Goal: Check status: Check status

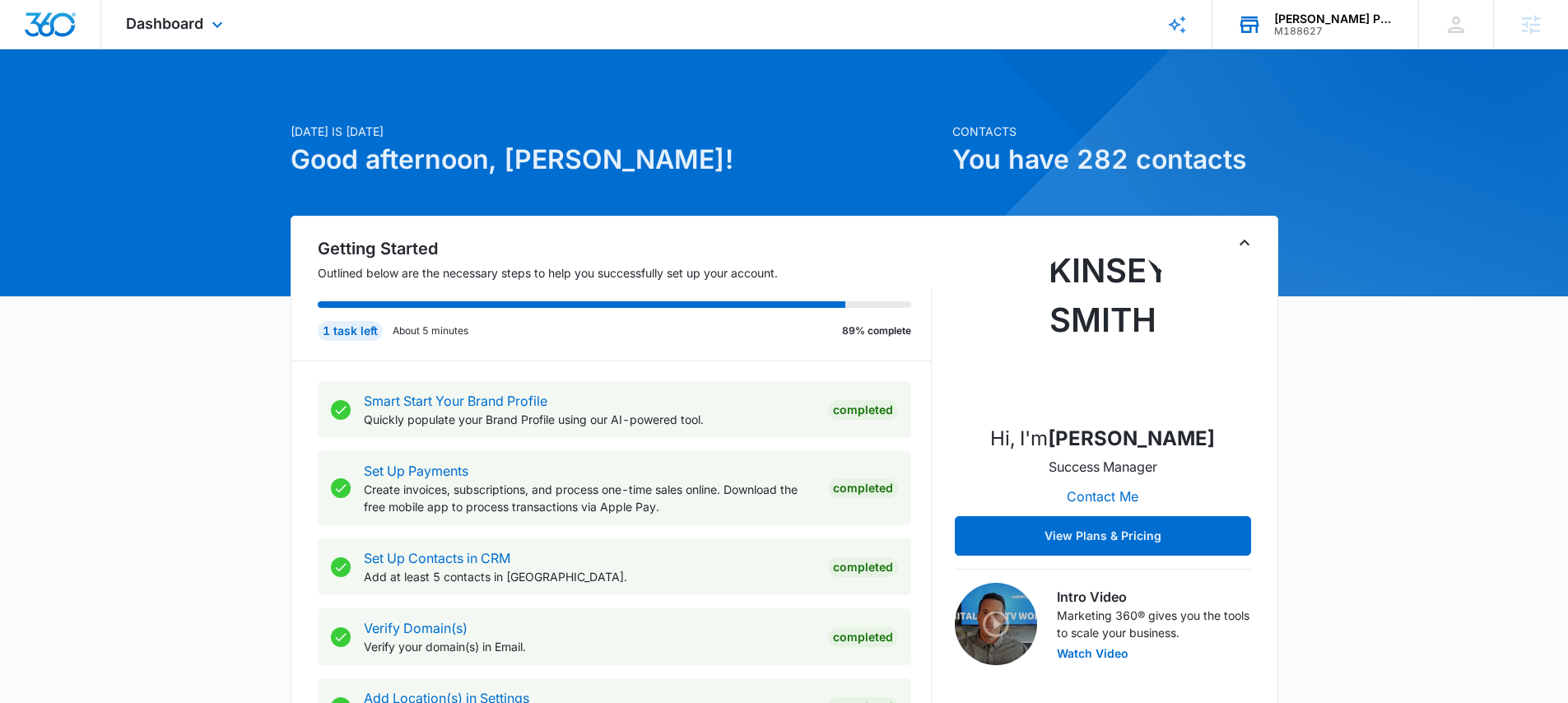
click at [1304, 26] on div "M188627" at bounding box center [1334, 32] width 120 height 12
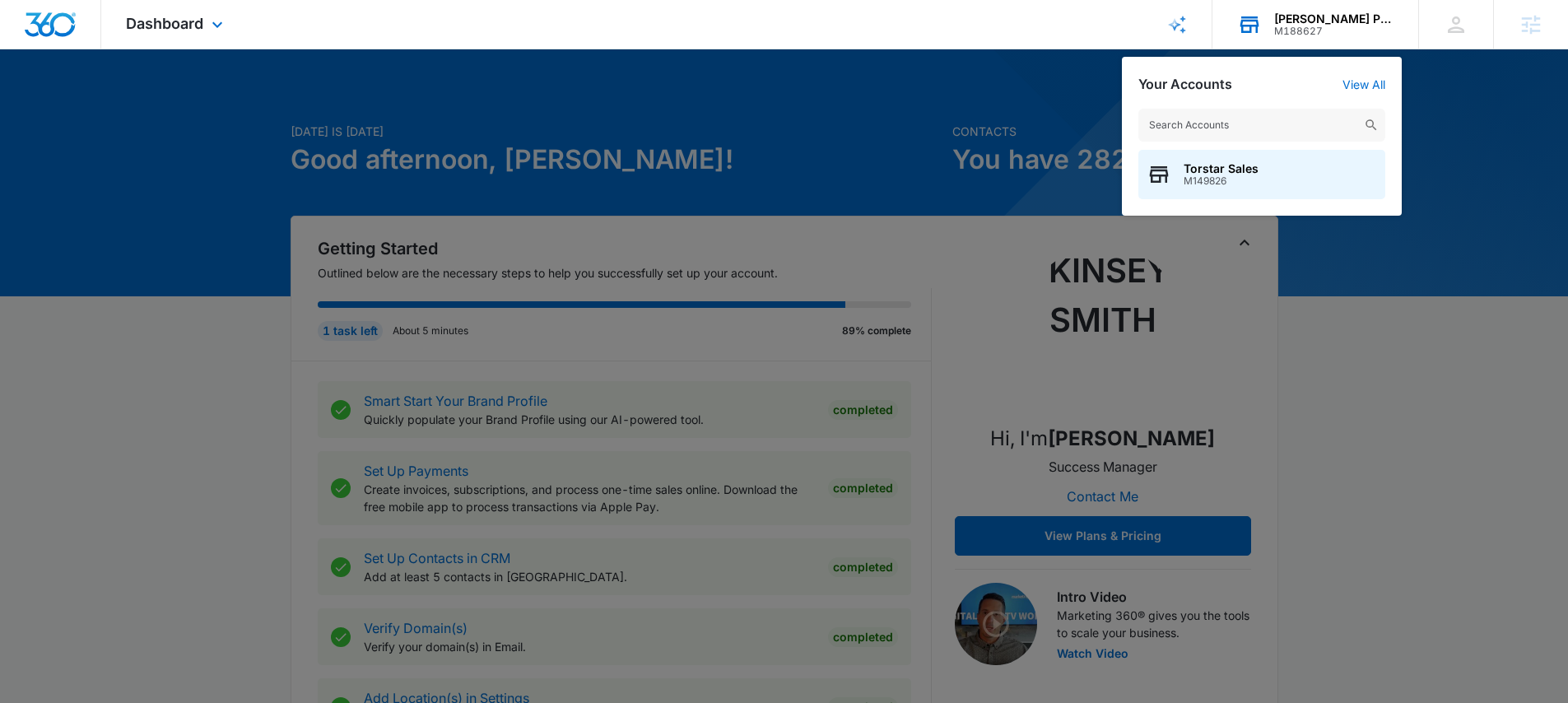
click at [1238, 130] on input "text" at bounding box center [1262, 125] width 247 height 33
type input "[PERSON_NAME]"
click at [1255, 187] on div "[PERSON_NAME] M33375" at bounding box center [1262, 174] width 247 height 49
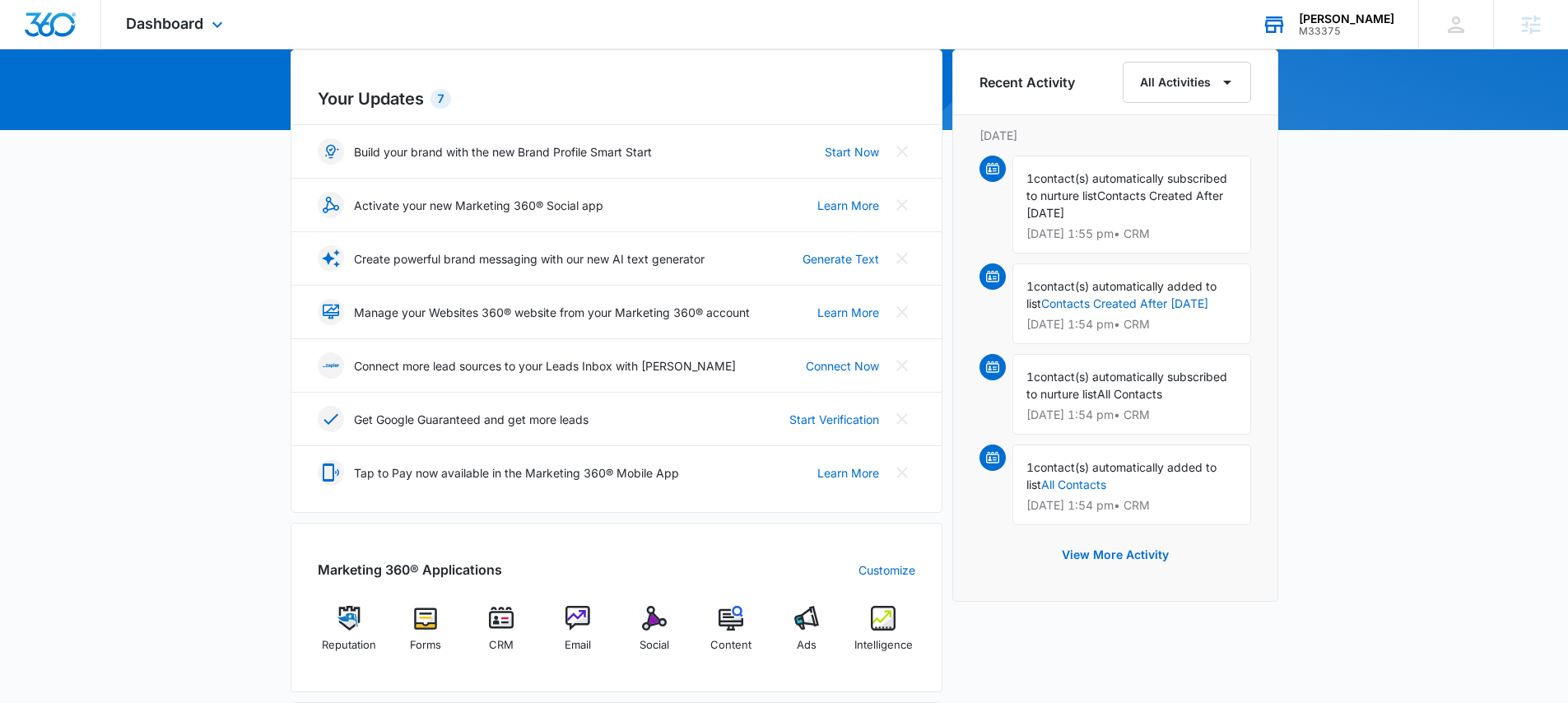
scroll to position [256, 0]
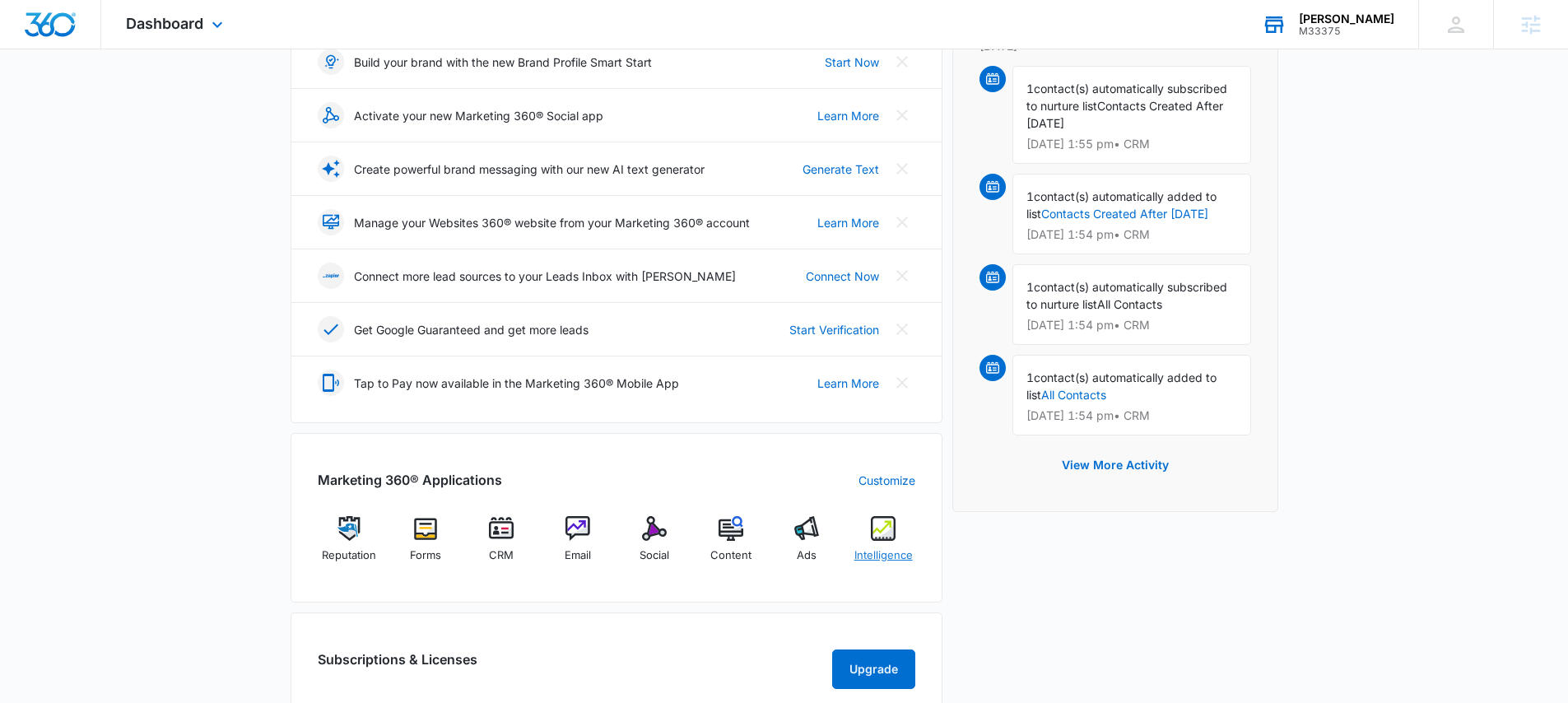
click at [880, 529] on img at bounding box center [883, 529] width 25 height 25
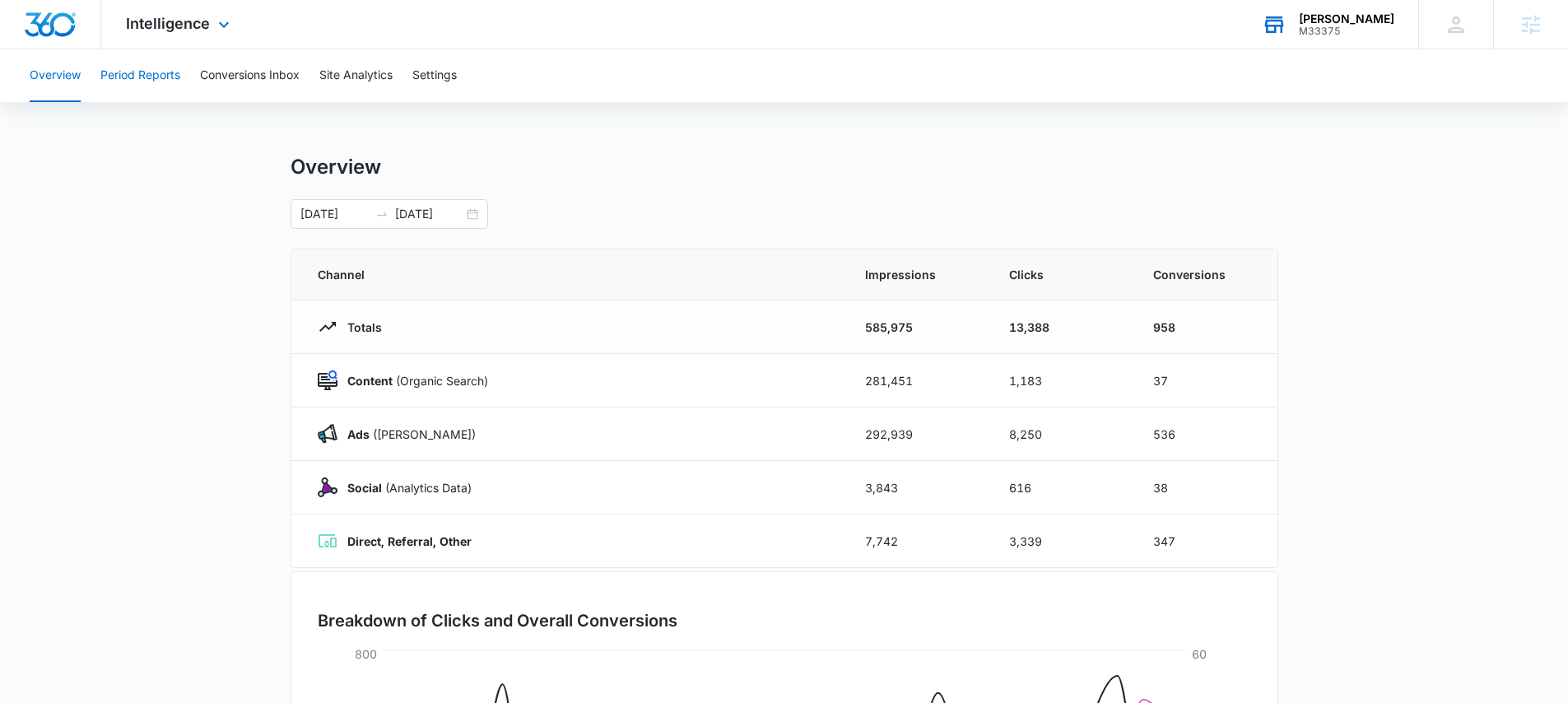
click at [163, 77] on button "Period Reports" at bounding box center [140, 75] width 80 height 53
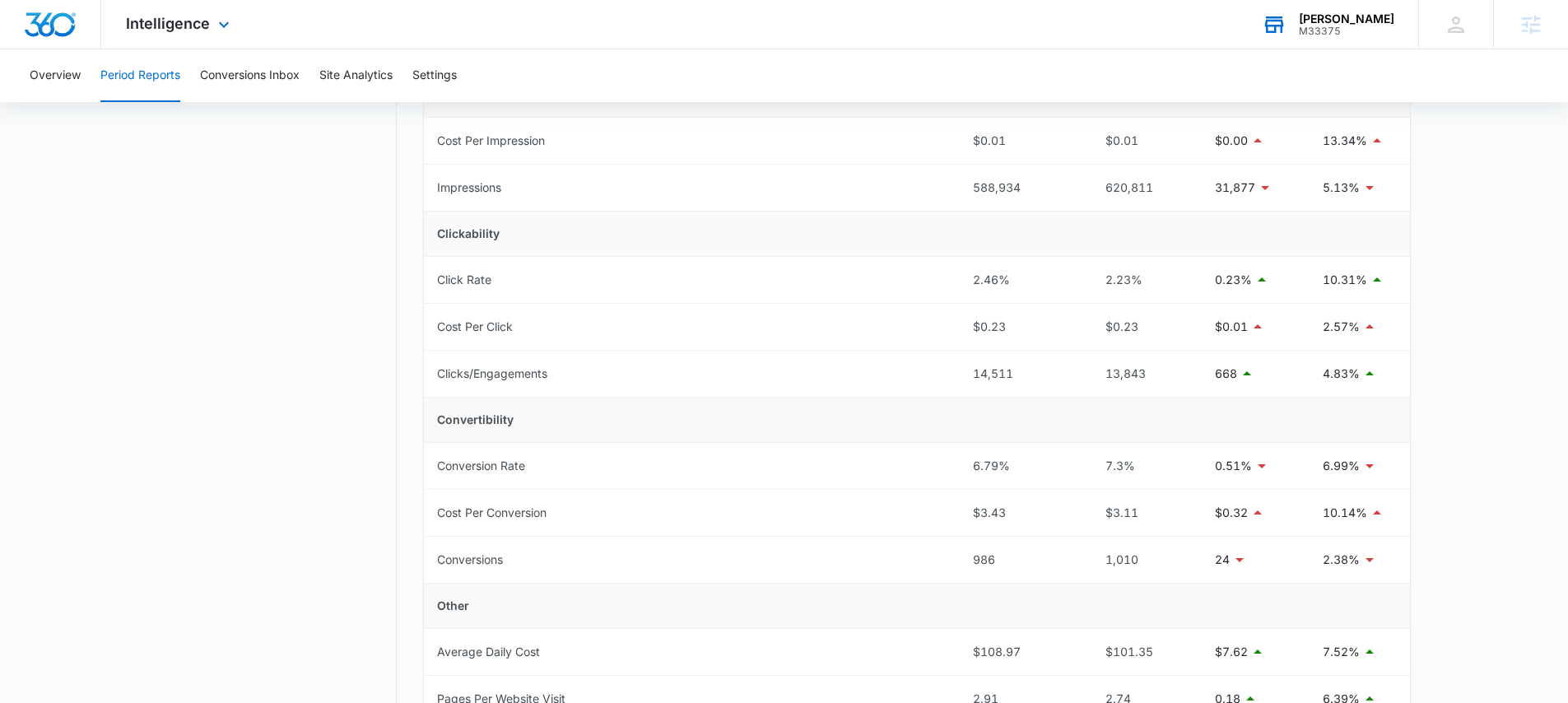
scroll to position [393, 0]
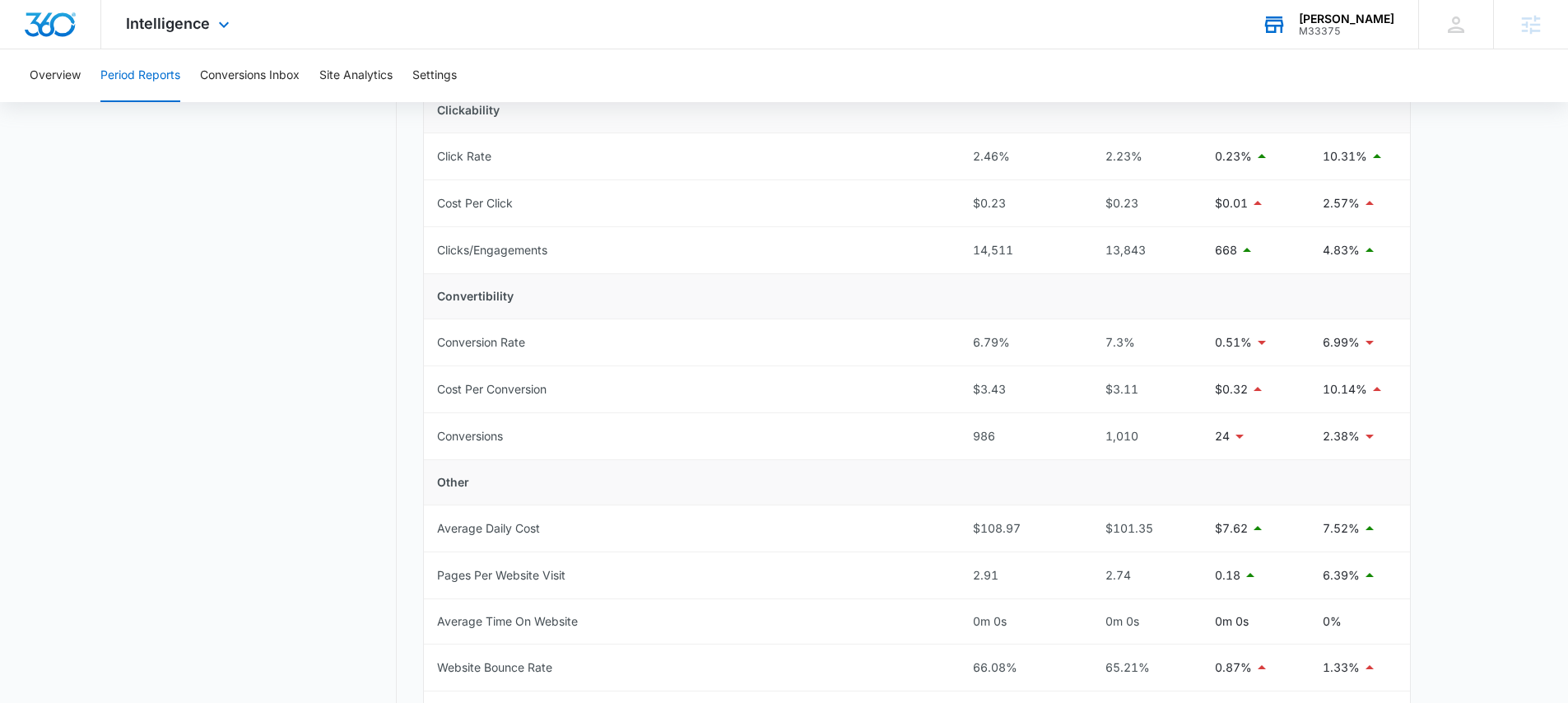
click at [66, 33] on img "Dashboard" at bounding box center [50, 25] width 53 height 25
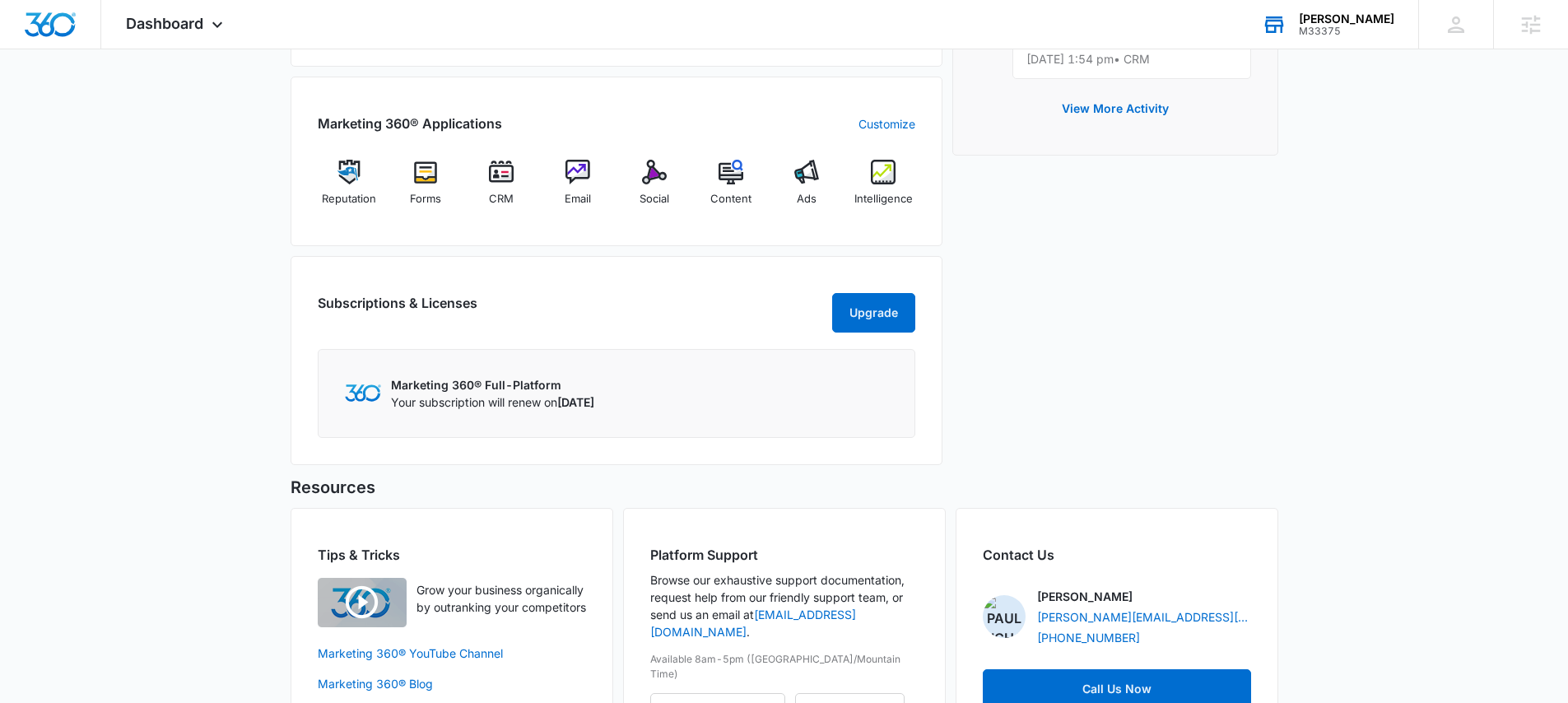
scroll to position [622, 0]
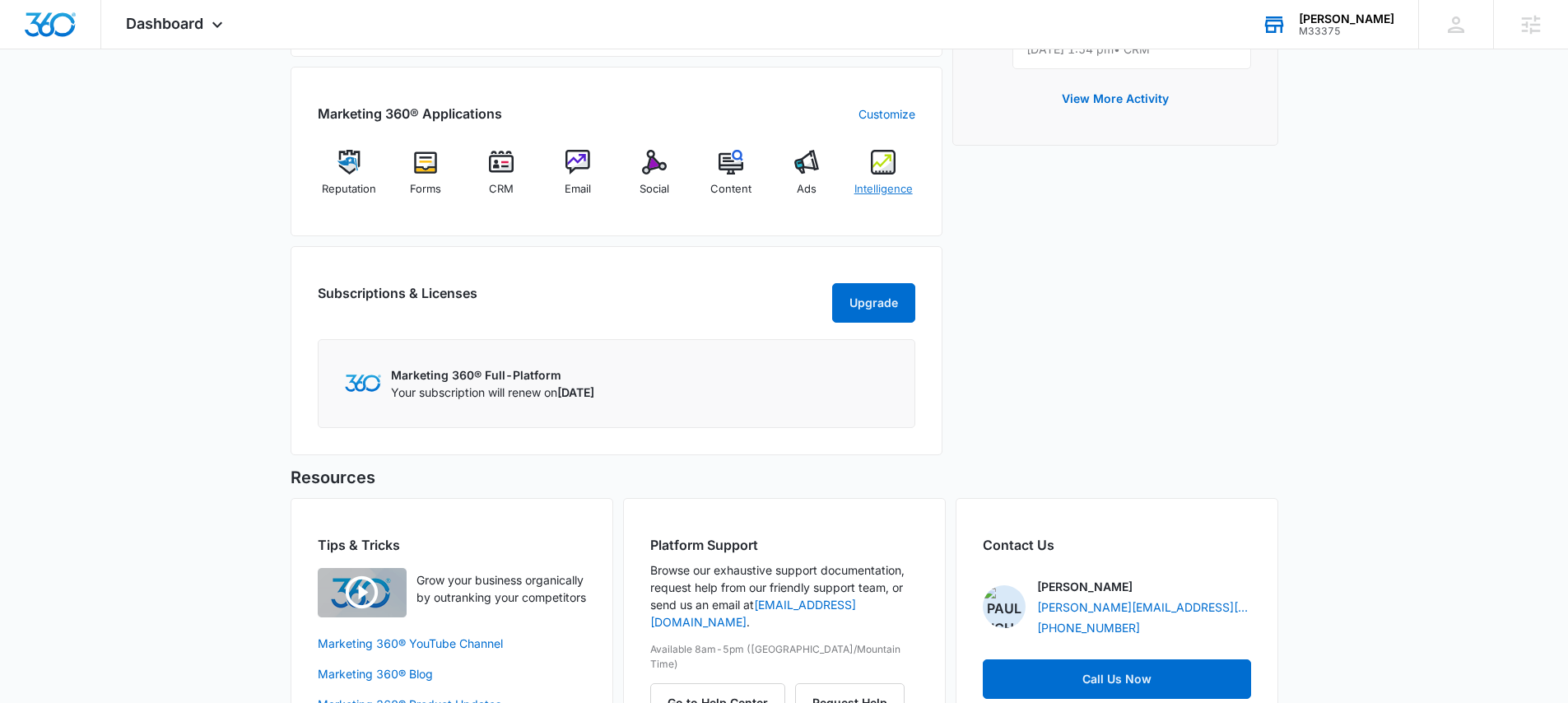
click at [885, 176] on div "Intelligence" at bounding box center [883, 180] width 63 height 60
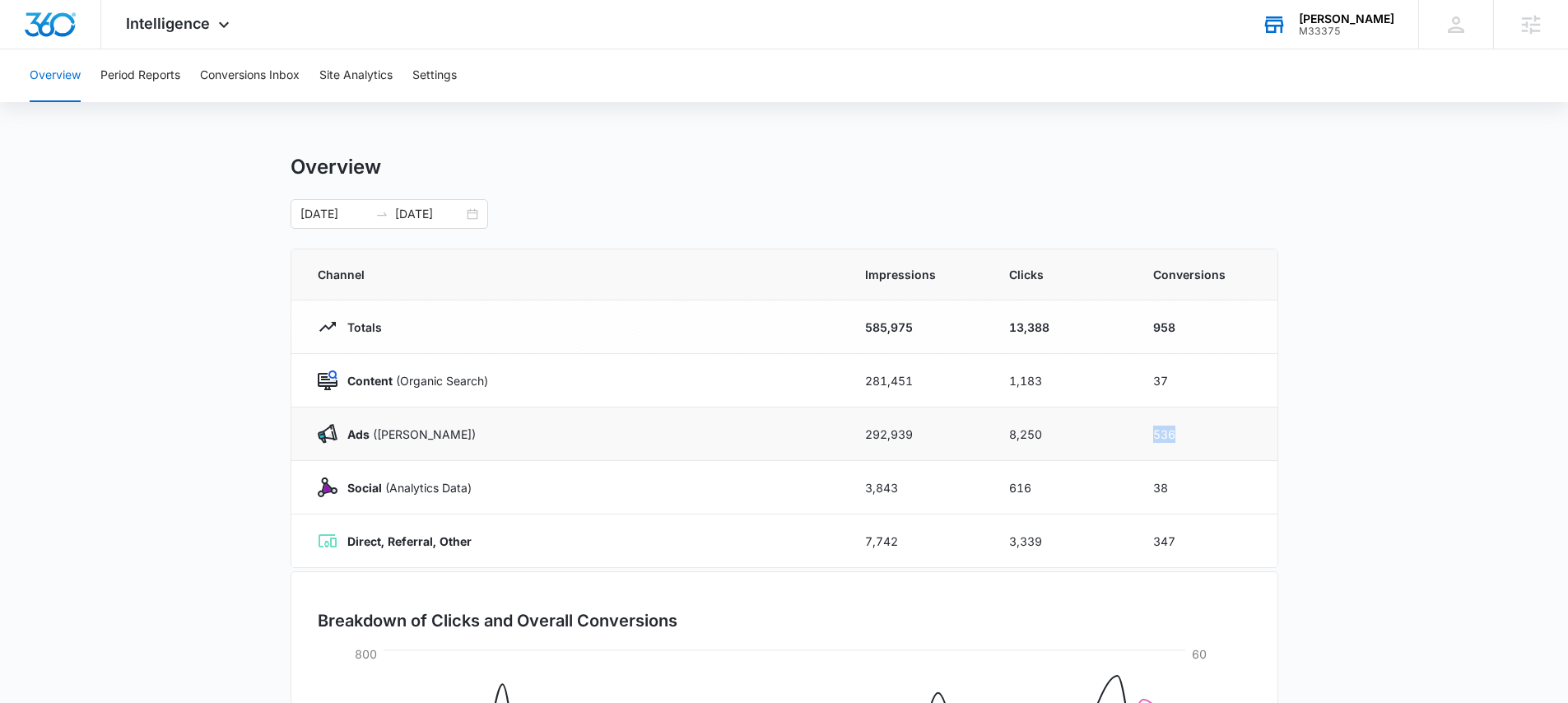
drag, startPoint x: 1169, startPoint y: 438, endPoint x: 1231, endPoint y: 441, distance: 62.1
click at [1232, 441] on td "536" at bounding box center [1206, 434] width 144 height 54
drag, startPoint x: 1157, startPoint y: 391, endPoint x: 1248, endPoint y: 393, distance: 91.0
click at [1248, 393] on td "37" at bounding box center [1206, 381] width 144 height 54
drag, startPoint x: 1180, startPoint y: 489, endPoint x: 1138, endPoint y: 554, distance: 77.4
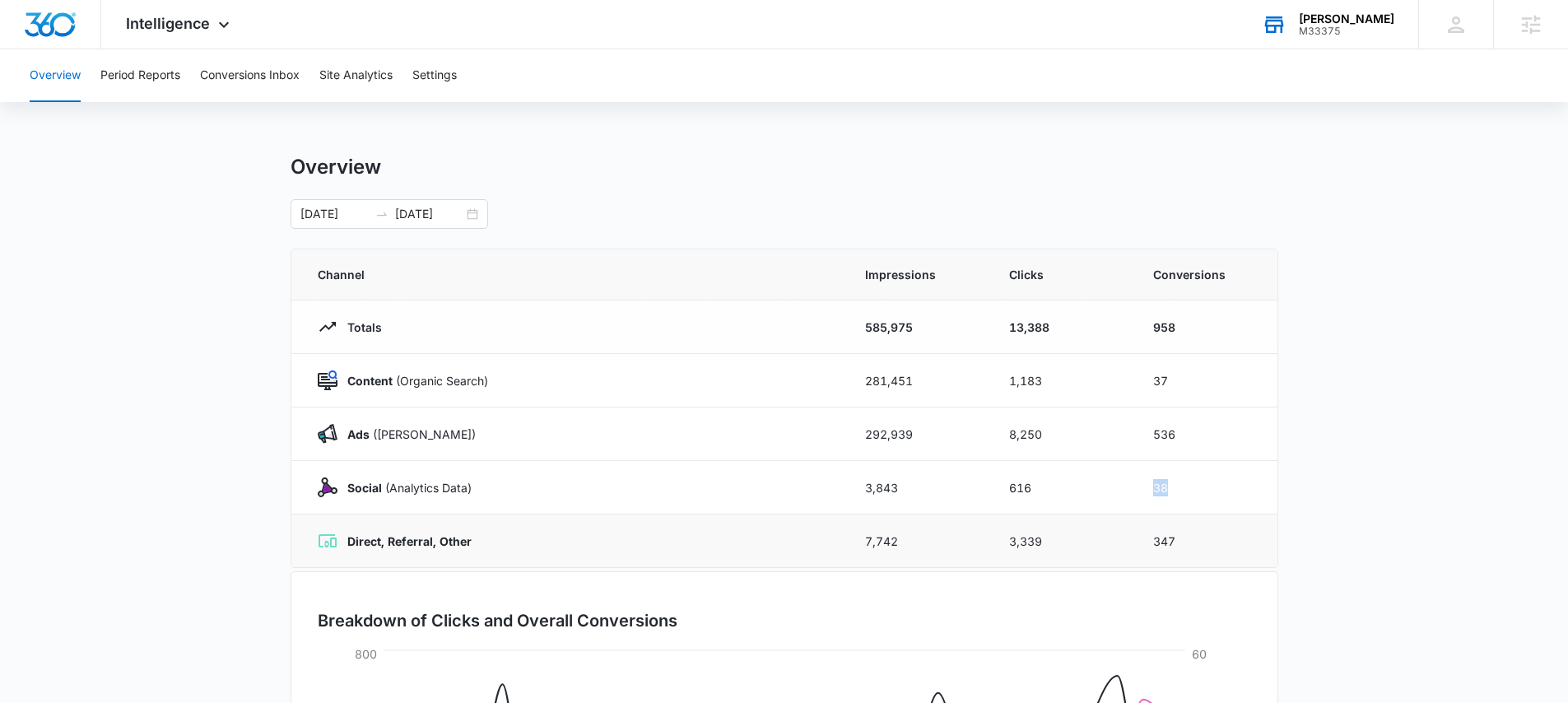
click at [1183, 492] on td "38" at bounding box center [1206, 488] width 144 height 54
drag, startPoint x: 1136, startPoint y: 555, endPoint x: 1188, endPoint y: 557, distance: 52.0
click at [1188, 557] on td "347" at bounding box center [1206, 542] width 144 height 54
click at [147, 71] on button "Period Reports" at bounding box center [140, 75] width 80 height 53
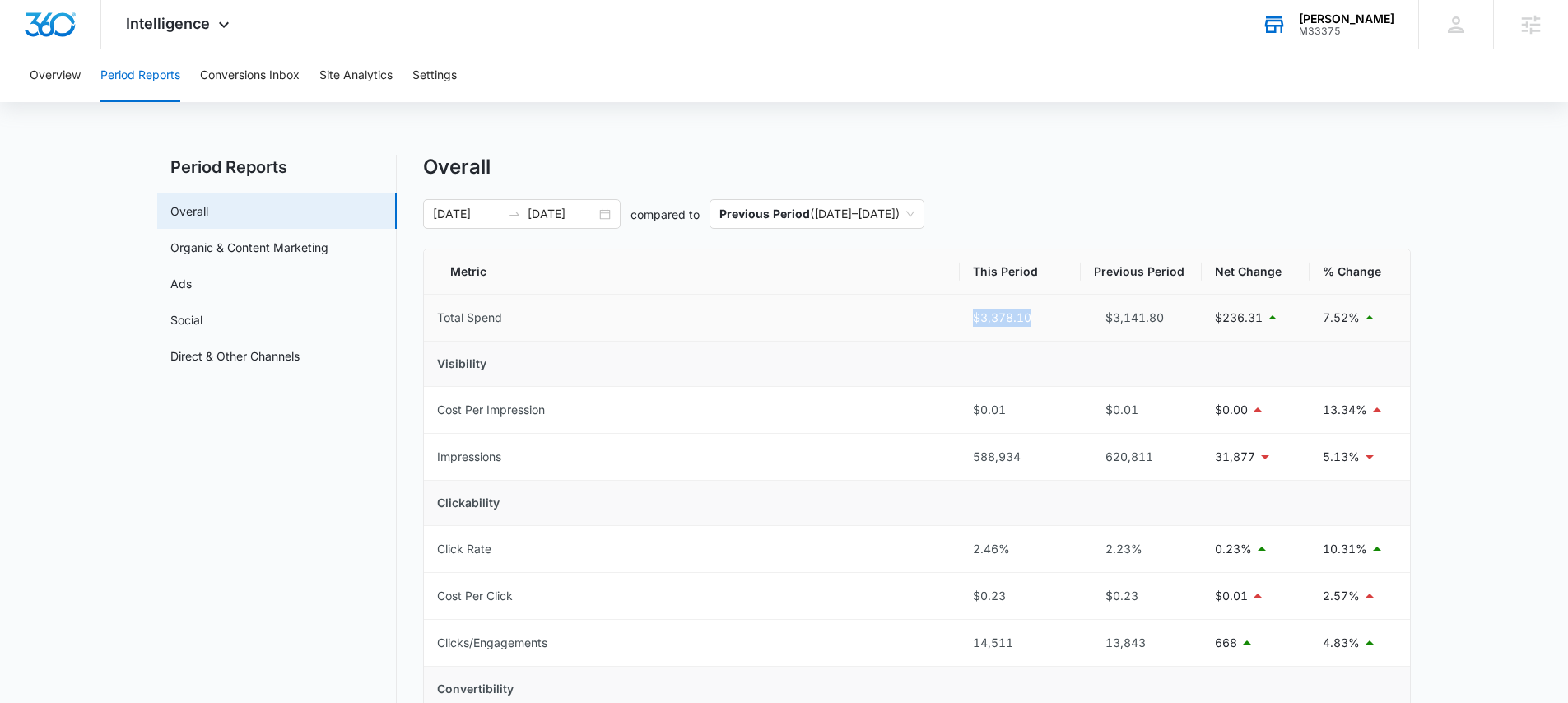
drag, startPoint x: 1044, startPoint y: 320, endPoint x: 956, endPoint y: 327, distance: 88.3
click at [956, 327] on tr "Total Spend $3,378.10 $3,141.80 $236.31 7.52%" at bounding box center [917, 318] width 986 height 47
drag, startPoint x: 1176, startPoint y: 315, endPoint x: 1101, endPoint y: 324, distance: 75.5
click at [1101, 324] on div "$3,141.80" at bounding box center [1141, 317] width 95 height 18
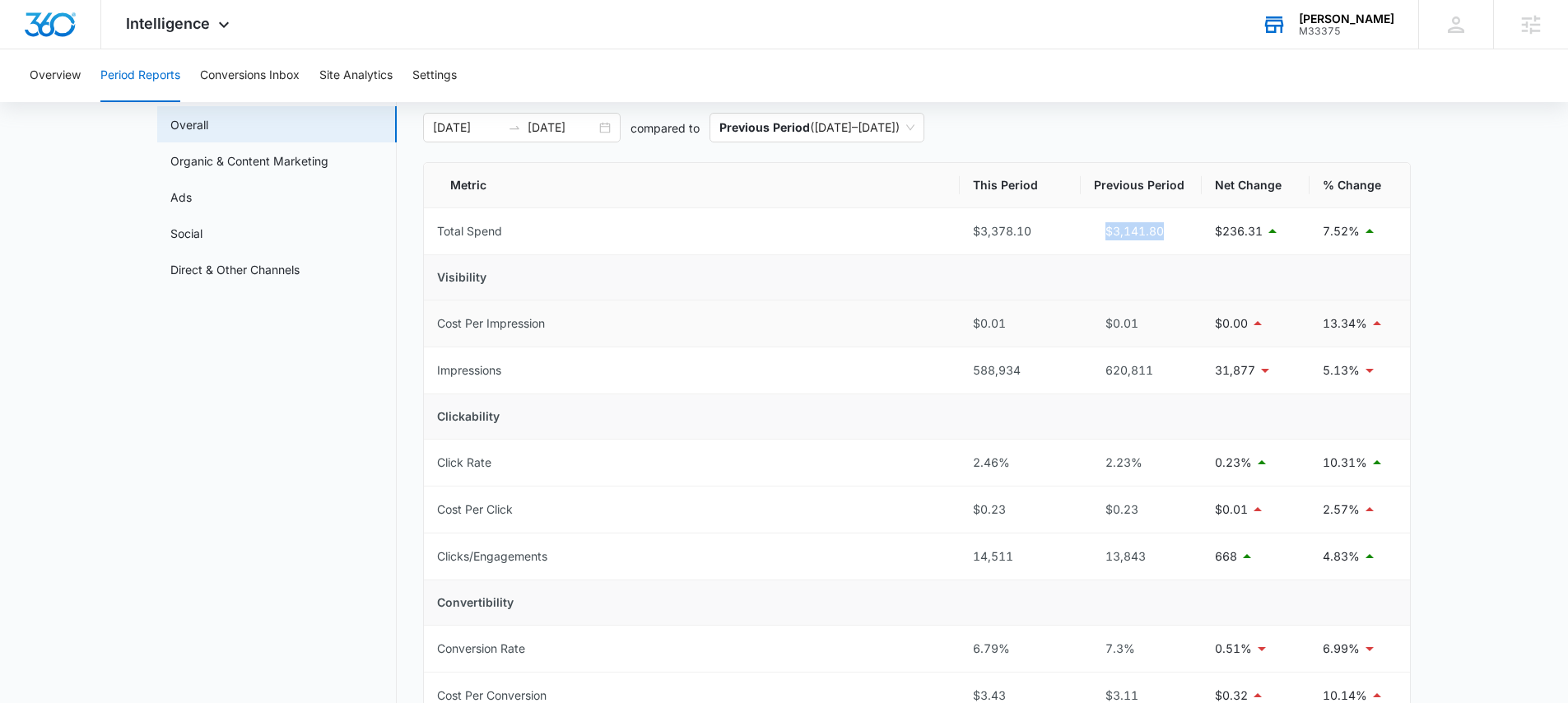
scroll to position [283, 0]
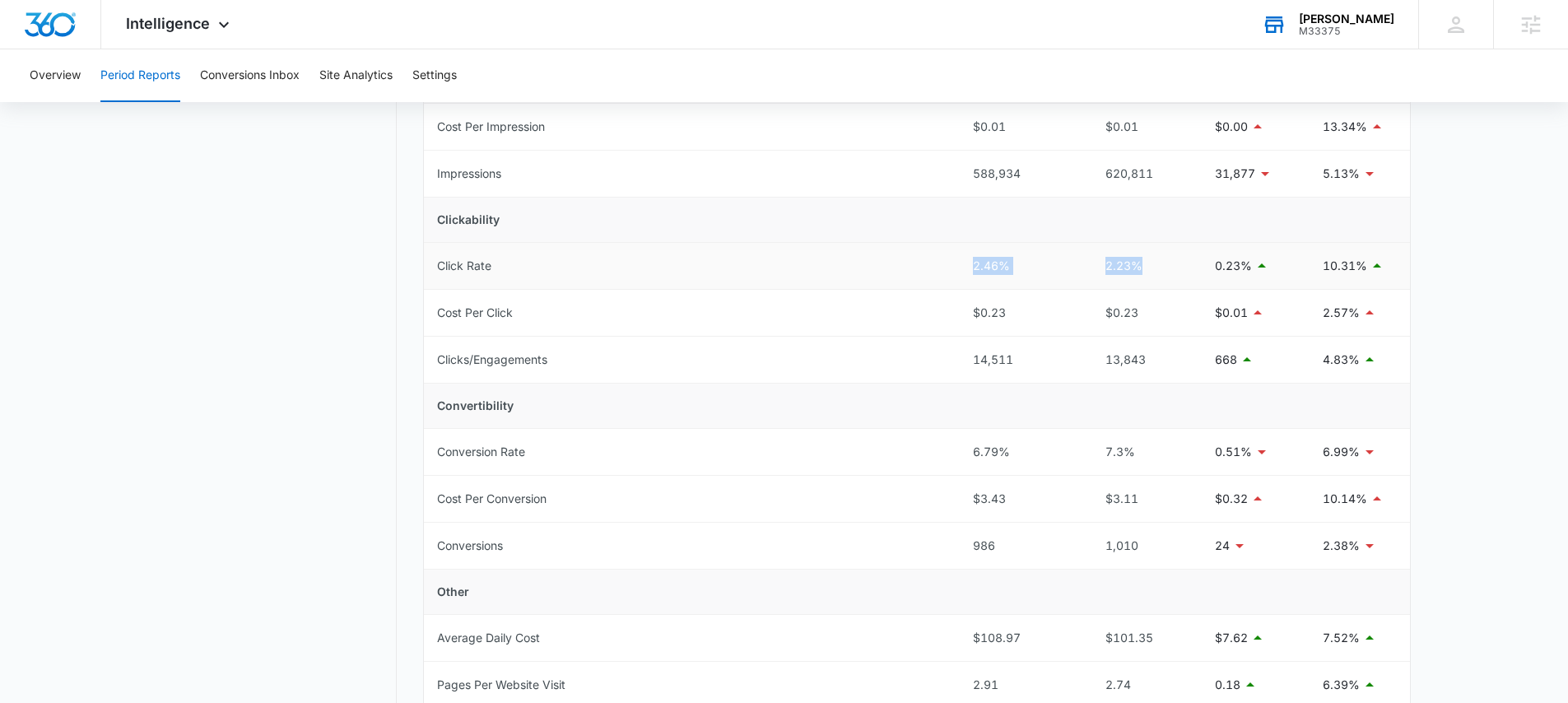
drag, startPoint x: 970, startPoint y: 263, endPoint x: 1140, endPoint y: 262, distance: 170.0
click at [1140, 262] on tr "Click Rate 2.46% 2.23% 0.23% 10.31%" at bounding box center [917, 266] width 986 height 47
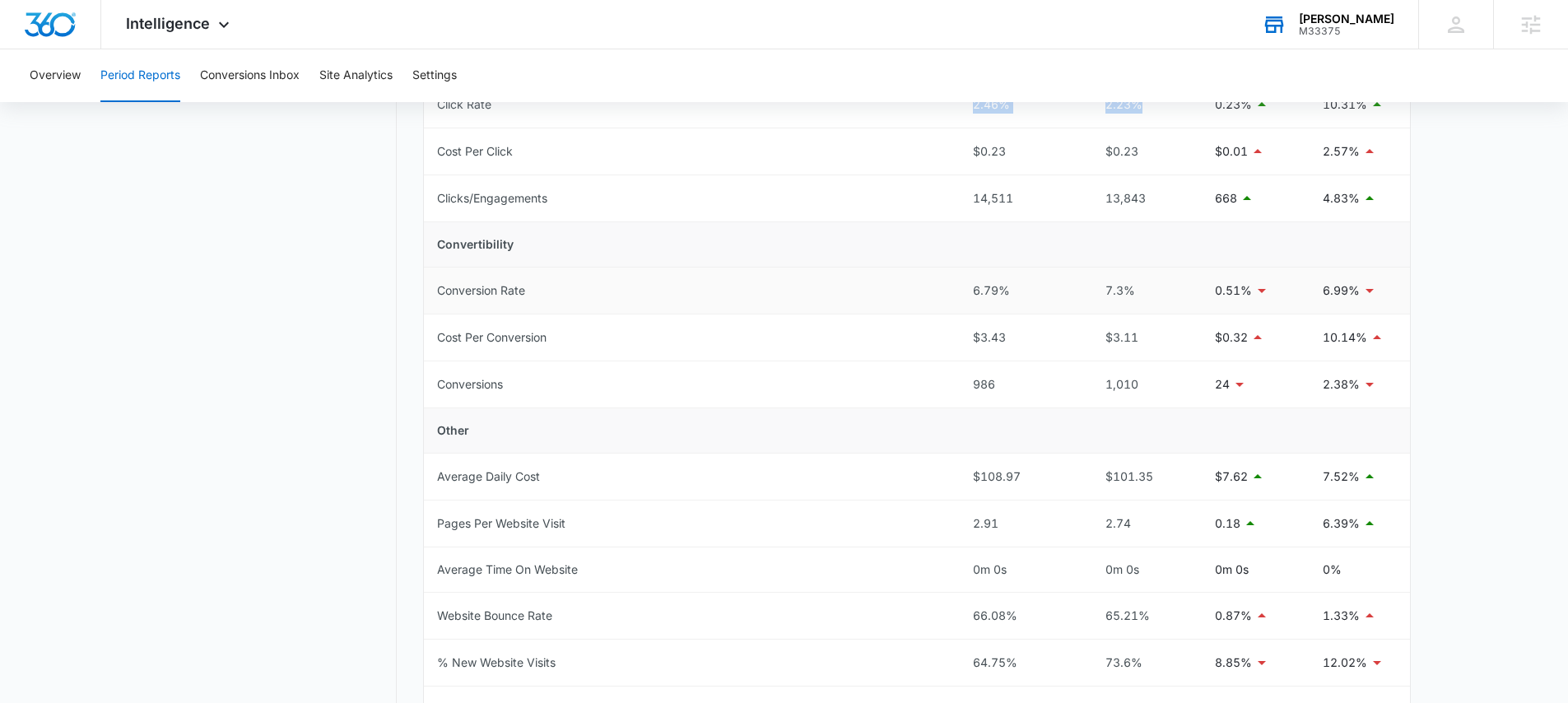
scroll to position [471, 0]
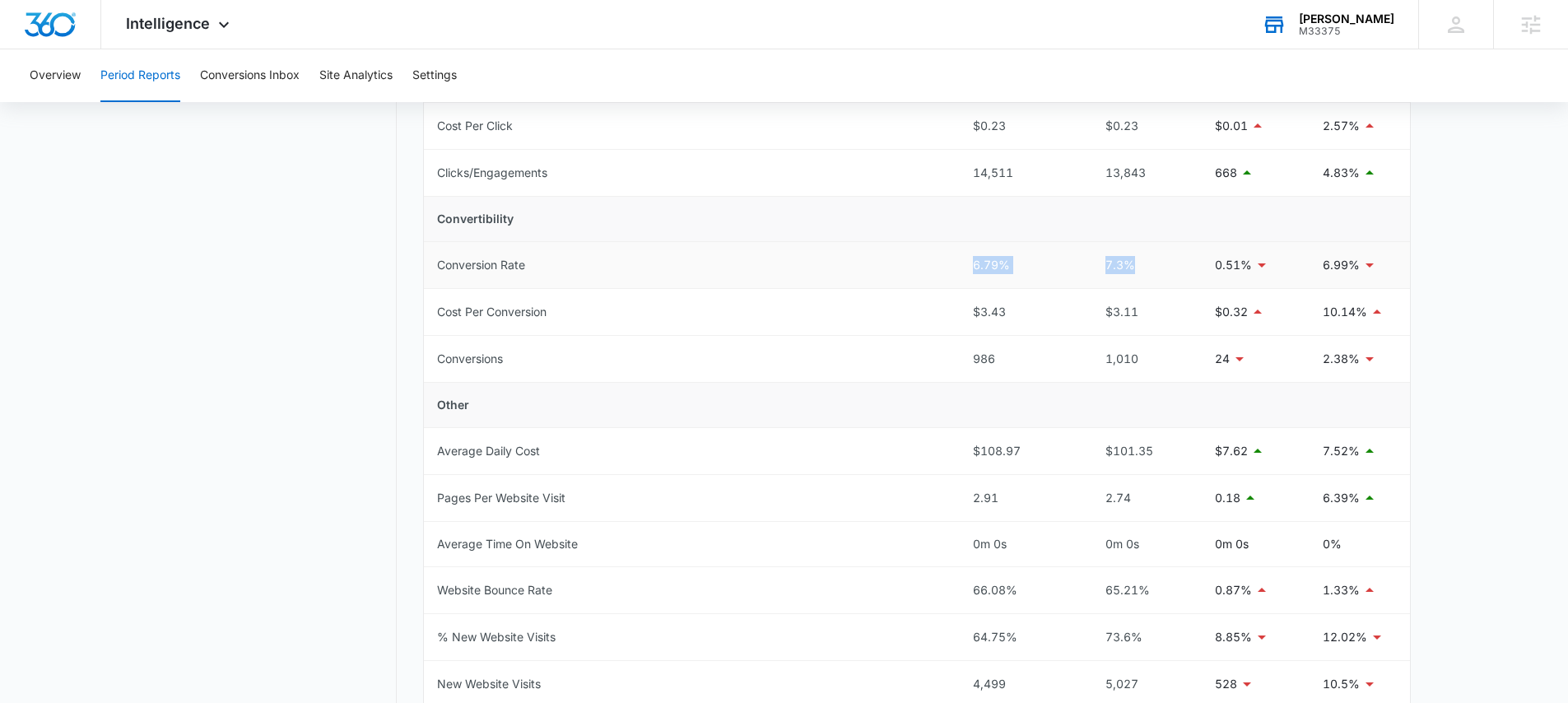
drag, startPoint x: 977, startPoint y: 268, endPoint x: 1156, endPoint y: 263, distance: 179.1
click at [1156, 263] on tr "Conversion Rate 6.79% 7.3% 0.51% 6.99%" at bounding box center [917, 265] width 986 height 47
click at [1156, 263] on div "7.3%" at bounding box center [1141, 265] width 95 height 18
drag, startPoint x: 958, startPoint y: 317, endPoint x: 1142, endPoint y: 313, distance: 184.0
click at [1142, 313] on tr "Cost Per Conversion $3.43 $3.11 $0.32 10.14%" at bounding box center [917, 312] width 986 height 47
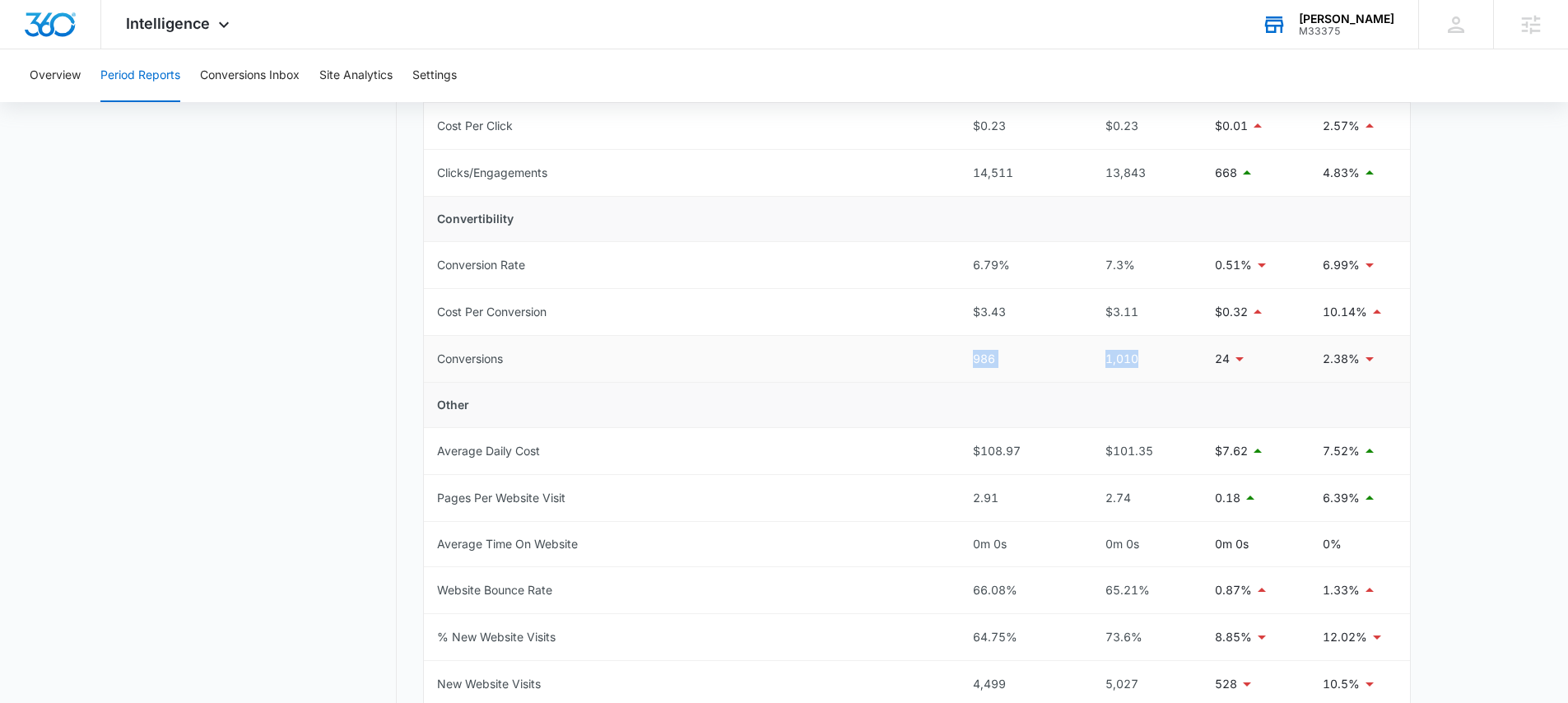
drag, startPoint x: 958, startPoint y: 367, endPoint x: 1150, endPoint y: 360, distance: 192.1
click at [1150, 360] on tr "Conversions 986 1,010 24 2.38%" at bounding box center [917, 359] width 986 height 47
click at [1088, 413] on td "Other" at bounding box center [917, 405] width 986 height 45
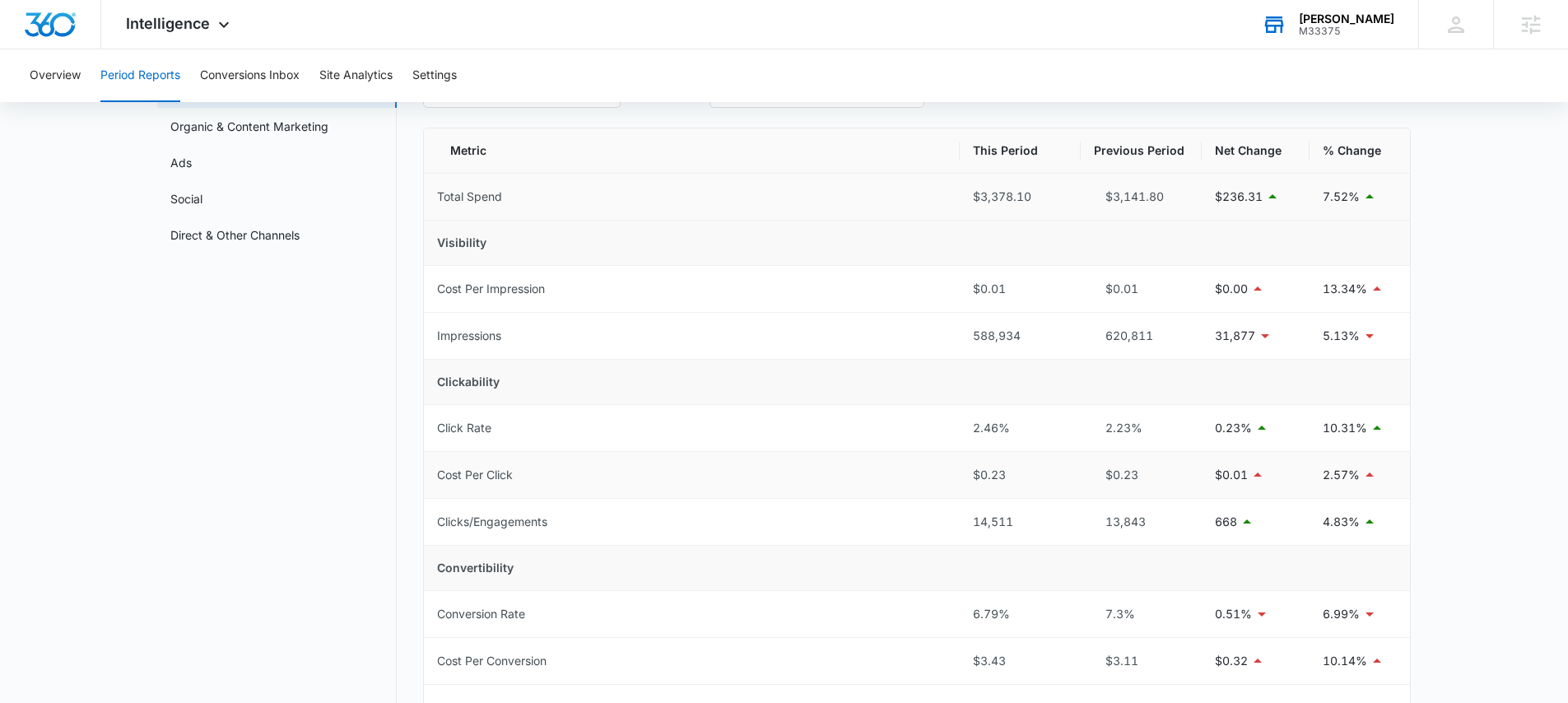
scroll to position [0, 0]
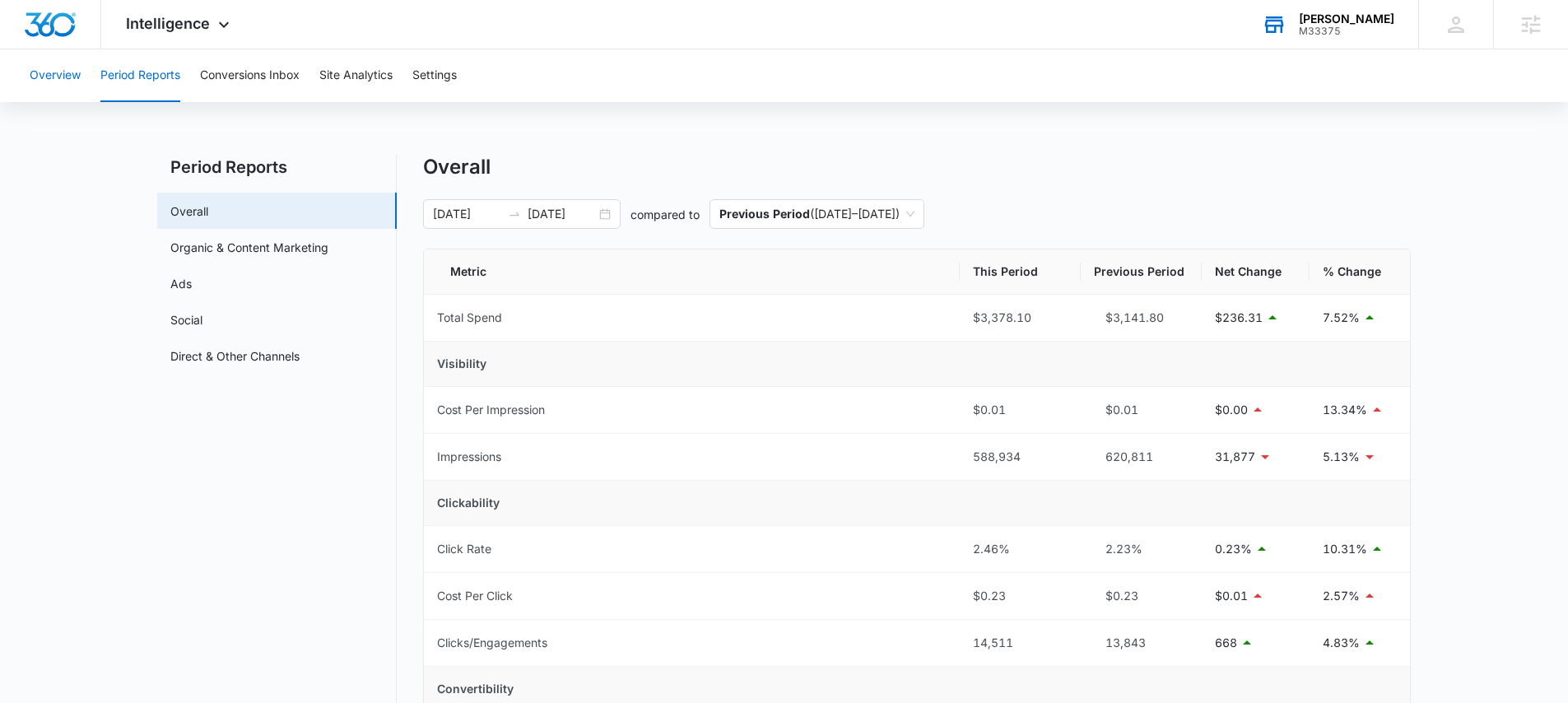
click at [72, 82] on button "Overview" at bounding box center [55, 75] width 51 height 53
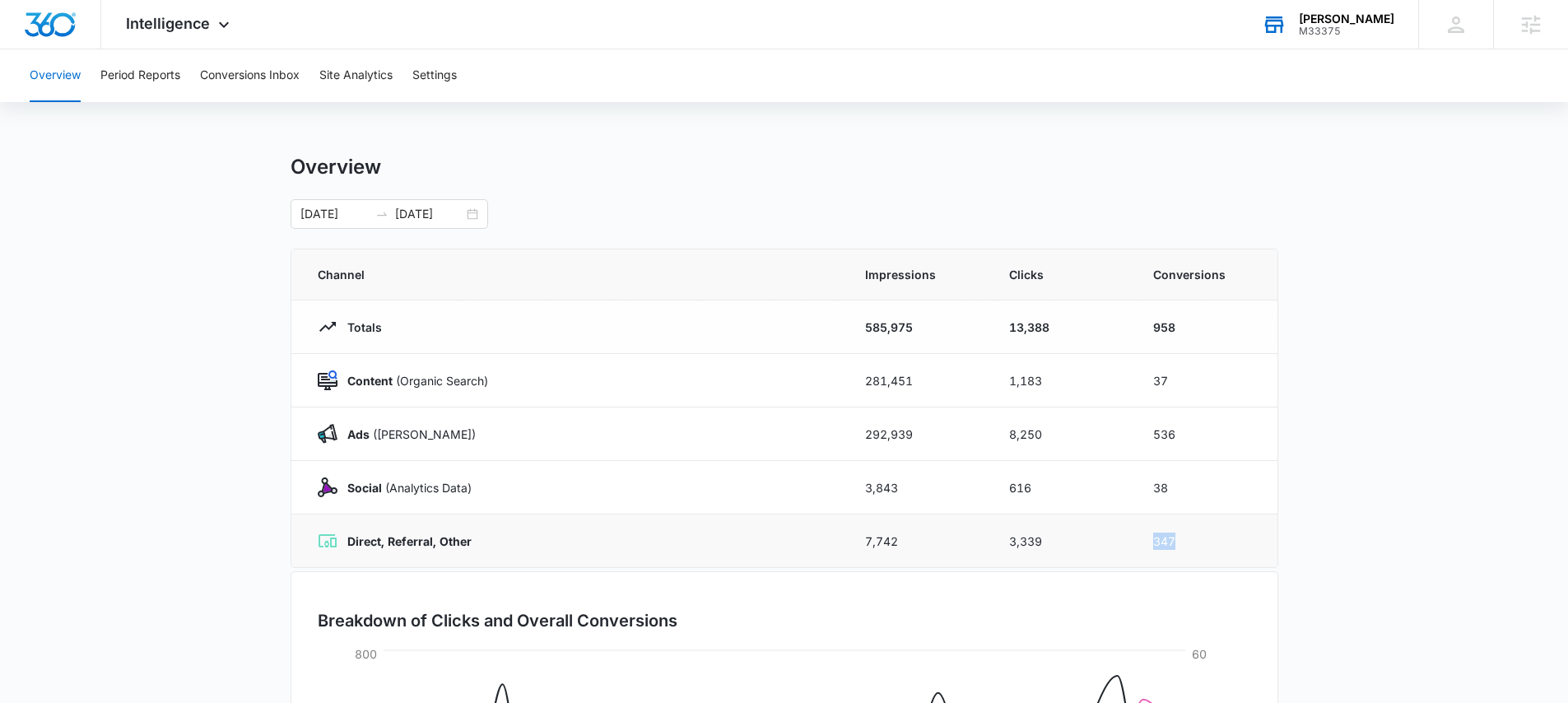
drag, startPoint x: 1177, startPoint y: 543, endPoint x: 1124, endPoint y: 542, distance: 53.0
click at [1124, 542] on tr "Direct, Referral, Other 7,742 3,339 347" at bounding box center [784, 542] width 986 height 54
click at [1146, 538] on td "347" at bounding box center [1206, 542] width 144 height 54
click at [1348, 35] on div "M33375" at bounding box center [1346, 32] width 95 height 12
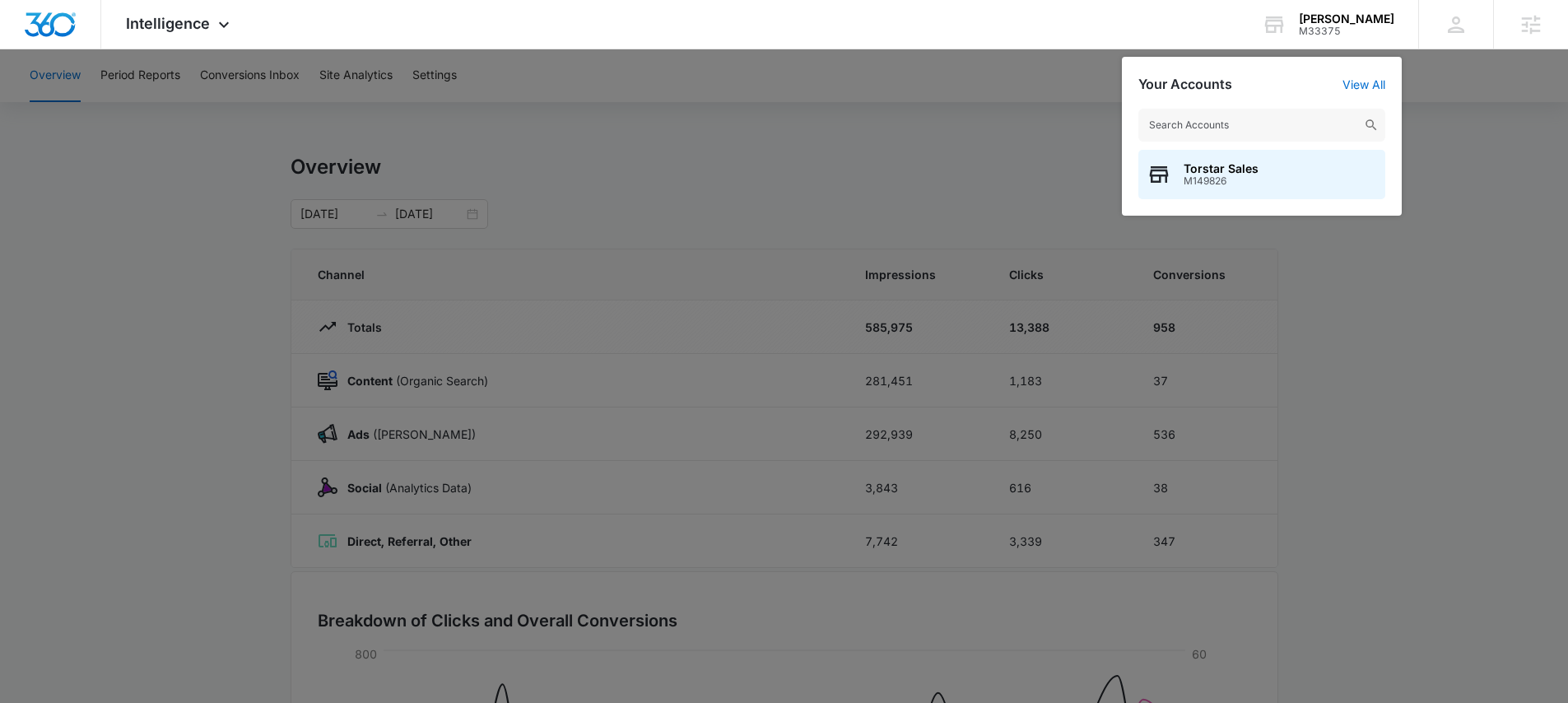
click at [1288, 133] on input "text" at bounding box center [1262, 125] width 247 height 33
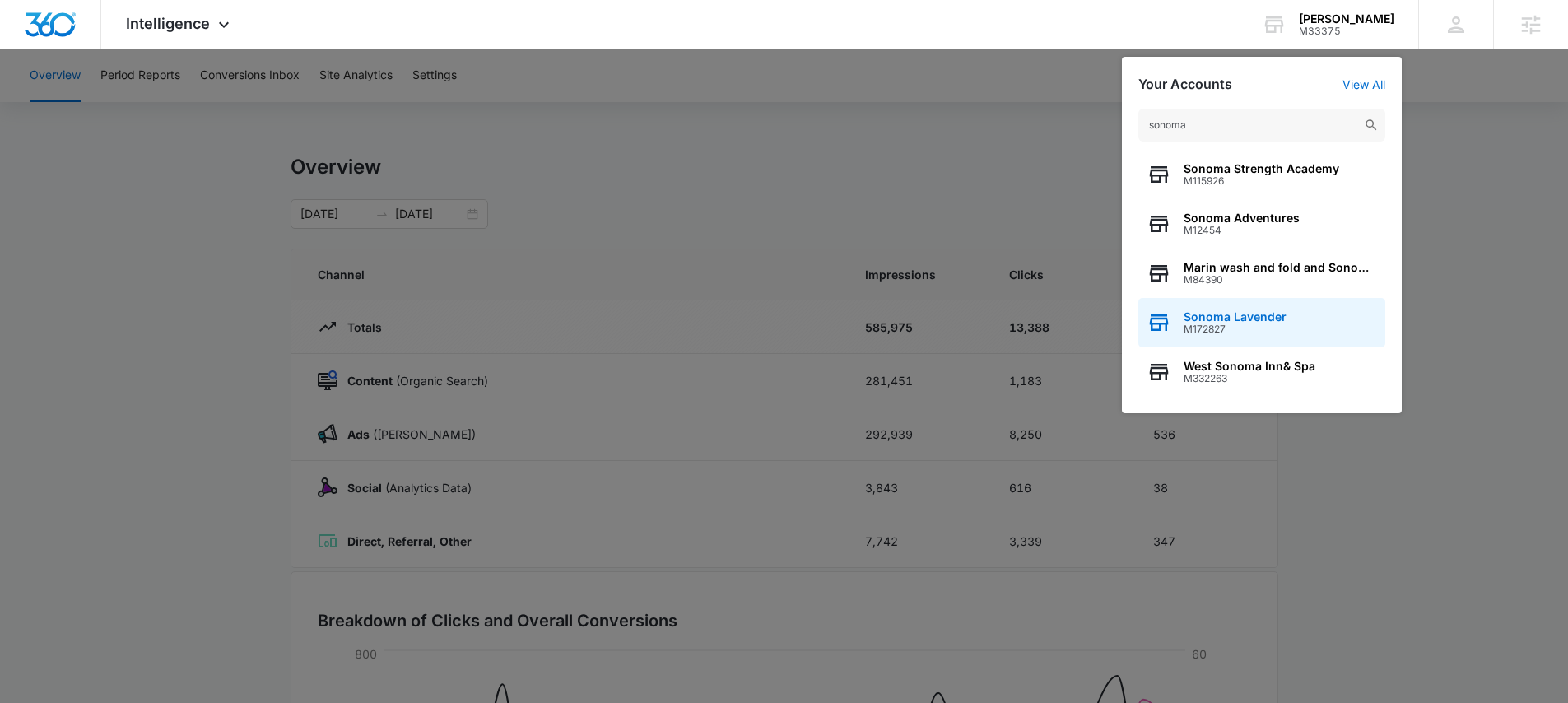
type input "sonoma"
click at [1239, 320] on span "Sonoma Lavender" at bounding box center [1235, 317] width 103 height 13
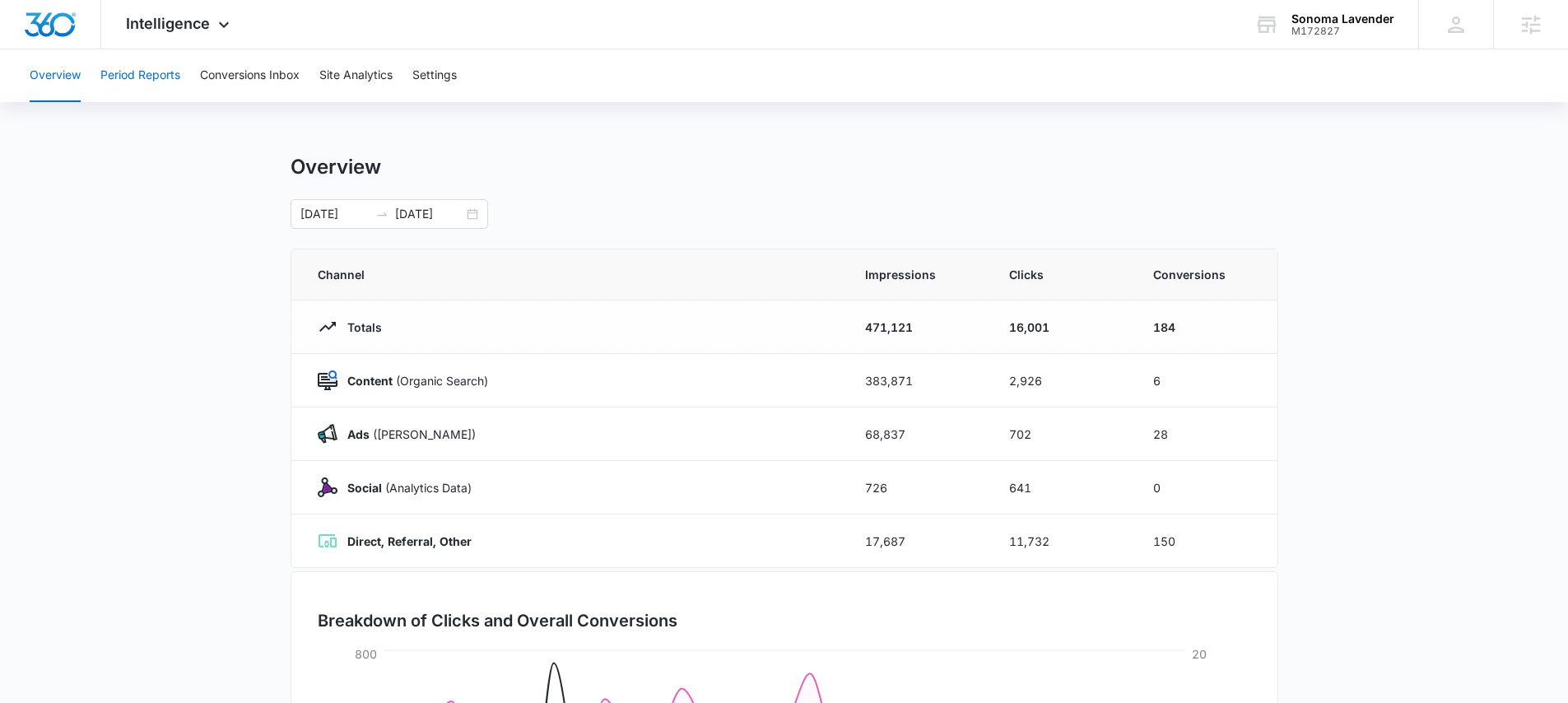
click at [173, 79] on button "Period Reports" at bounding box center [140, 75] width 80 height 53
